Goal: Book appointment/travel/reservation

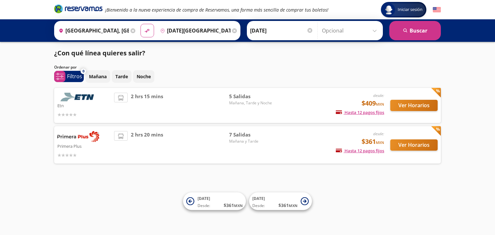
click at [184, 28] on input "[DATE][GEOGRAPHIC_DATA][PERSON_NAME], [GEOGRAPHIC_DATA]" at bounding box center [193, 31] width 73 height 16
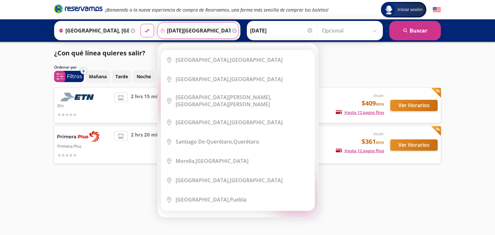
click at [188, 28] on input "[DATE][GEOGRAPHIC_DATA][PERSON_NAME], [GEOGRAPHIC_DATA]" at bounding box center [193, 31] width 73 height 16
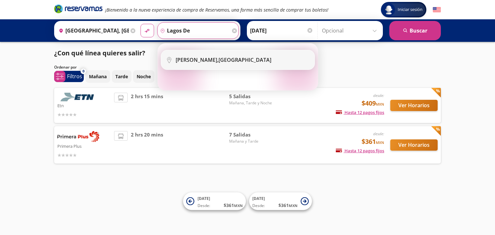
click at [196, 61] on b "[PERSON_NAME]," at bounding box center [196, 59] width 43 height 7
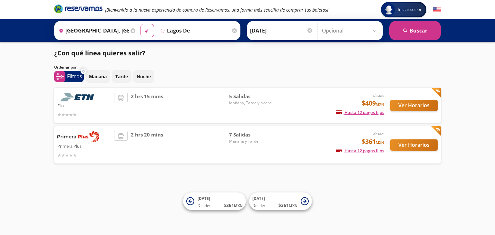
type input "[GEOGRAPHIC_DATA][PERSON_NAME], [GEOGRAPHIC_DATA]"
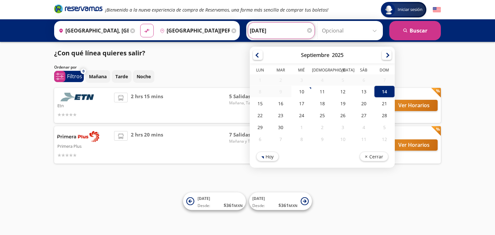
click at [265, 31] on input "[DATE]" at bounding box center [281, 31] width 63 height 16
click at [279, 31] on input "[DATE]" at bounding box center [281, 31] width 63 height 16
click at [80, 31] on input "[GEOGRAPHIC_DATA], [GEOGRAPHIC_DATA]" at bounding box center [92, 31] width 72 height 16
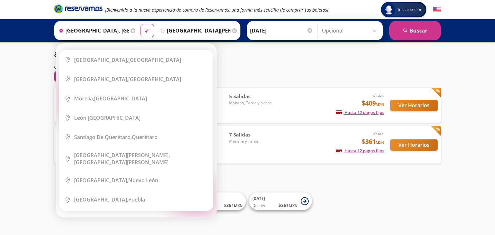
click at [79, 31] on div "Origen heroicons:map-pin-20-solid [GEOGRAPHIC_DATA], [GEOGRAPHIC_DATA] Elige tu…" at bounding box center [96, 30] width 81 height 17
click at [415, 29] on button "search [GEOGRAPHIC_DATA]" at bounding box center [415, 30] width 52 height 19
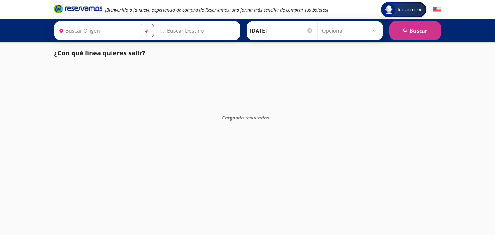
type input "[GEOGRAPHIC_DATA][PERSON_NAME], [GEOGRAPHIC_DATA]"
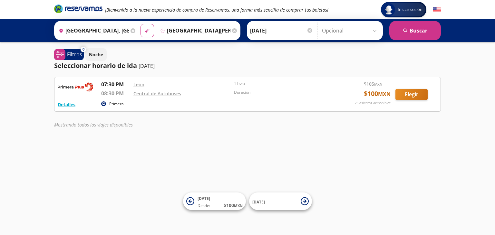
click at [96, 28] on input "[GEOGRAPHIC_DATA], [GEOGRAPHIC_DATA]" at bounding box center [92, 31] width 73 height 16
click at [144, 31] on icon "material-symbols:compare-arrows-rounded" at bounding box center [147, 31] width 6 height 6
type input "[GEOGRAPHIC_DATA][PERSON_NAME], [GEOGRAPHIC_DATA]"
click at [184, 32] on input "[GEOGRAPHIC_DATA], [GEOGRAPHIC_DATA]" at bounding box center [193, 31] width 73 height 16
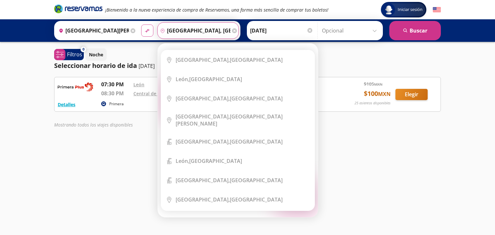
drag, startPoint x: 219, startPoint y: 30, endPoint x: 146, endPoint y: 31, distance: 73.1
click at [146, 31] on div "Origen heroicons:map-pin-20-solid [GEOGRAPHIC_DATA][PERSON_NAME], [GEOGRAPHIC_D…" at bounding box center [147, 30] width 186 height 19
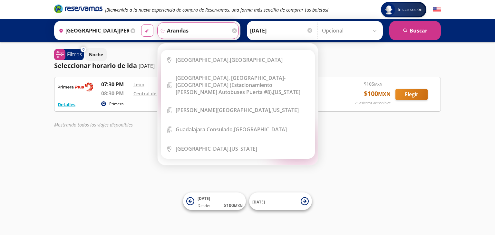
type input "arandas"
click at [141, 24] on button "material-symbols:compare-arrows-rounded" at bounding box center [147, 30] width 12 height 12
type input "[GEOGRAPHIC_DATA], [GEOGRAPHIC_DATA]"
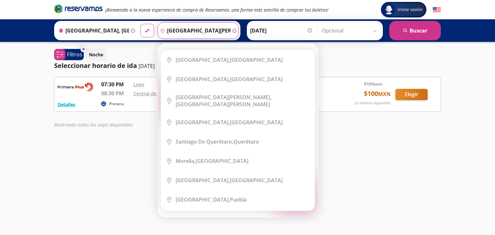
click at [203, 26] on input "[GEOGRAPHIC_DATA][PERSON_NAME], [GEOGRAPHIC_DATA]" at bounding box center [193, 31] width 73 height 16
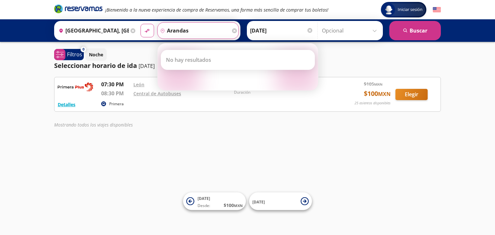
type input "arandas"
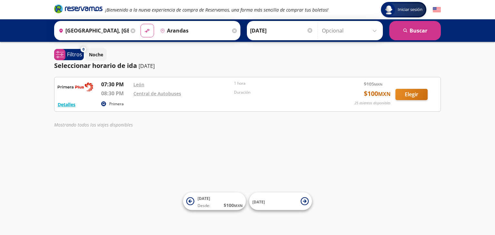
click at [203, 154] on div "Iniciar sesión Iniciar sesión ¡Bienvenido a la nueva experiencia de compra de R…" at bounding box center [247, 117] width 495 height 235
